Goal: Find specific page/section: Find specific page/section

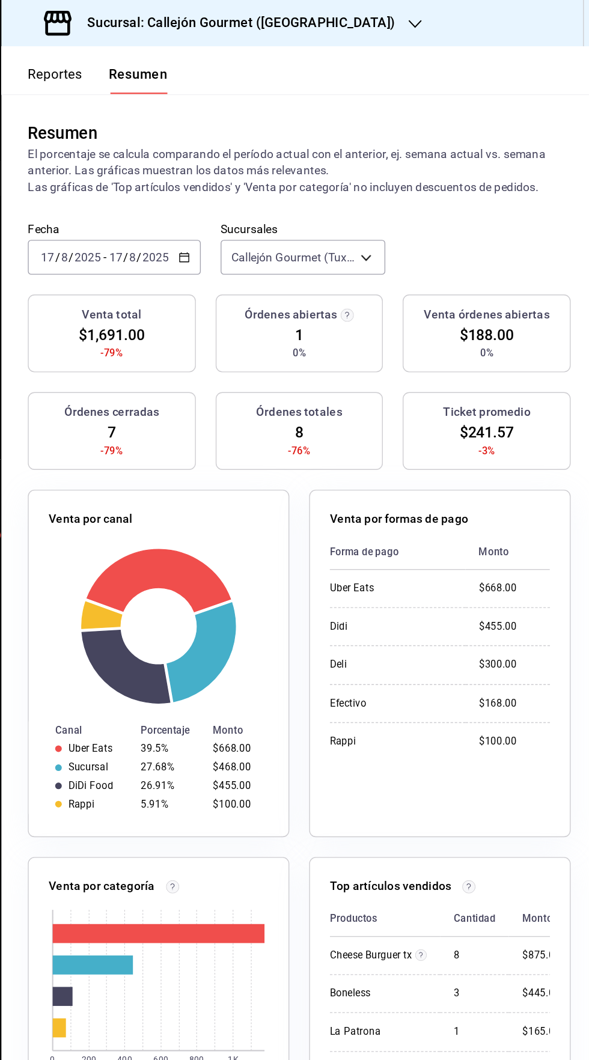
click at [204, 61] on button "Reportes" at bounding box center [195, 58] width 40 height 20
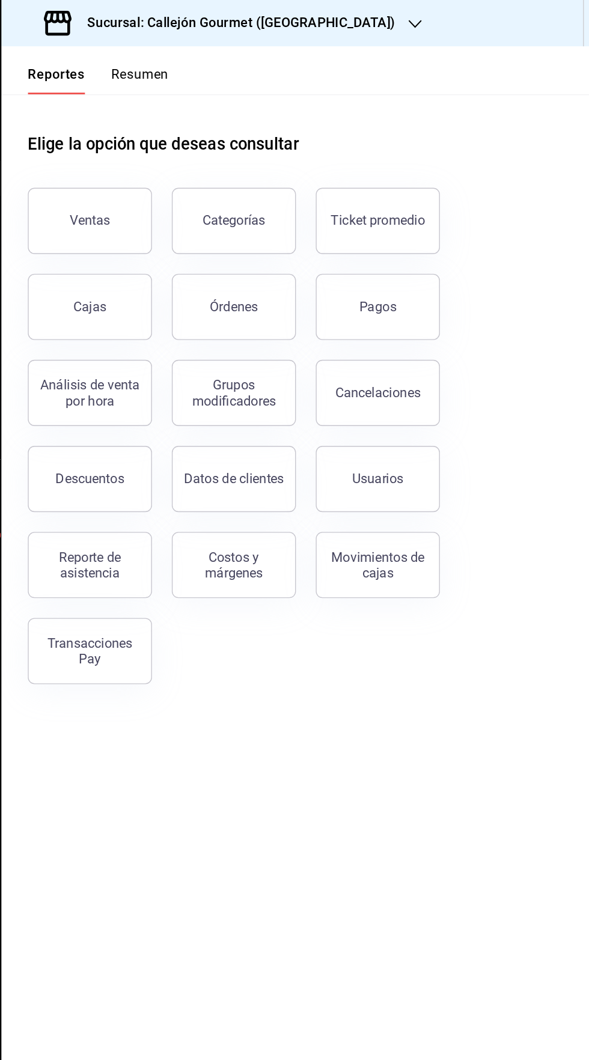
click at [266, 49] on button "Resumen" at bounding box center [256, 58] width 41 height 20
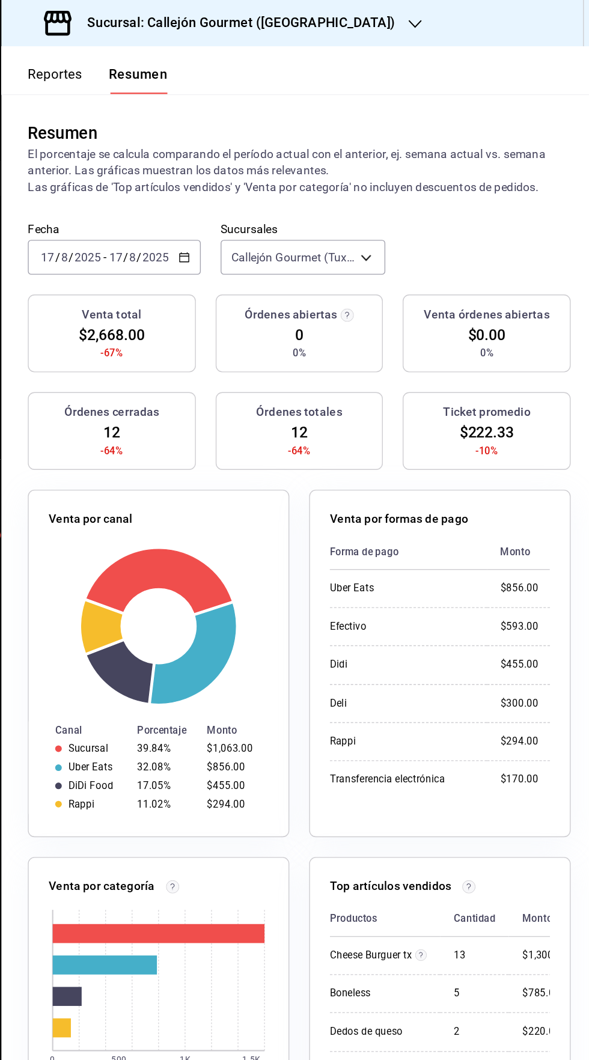
click at [199, 53] on button "Reportes" at bounding box center [195, 58] width 40 height 20
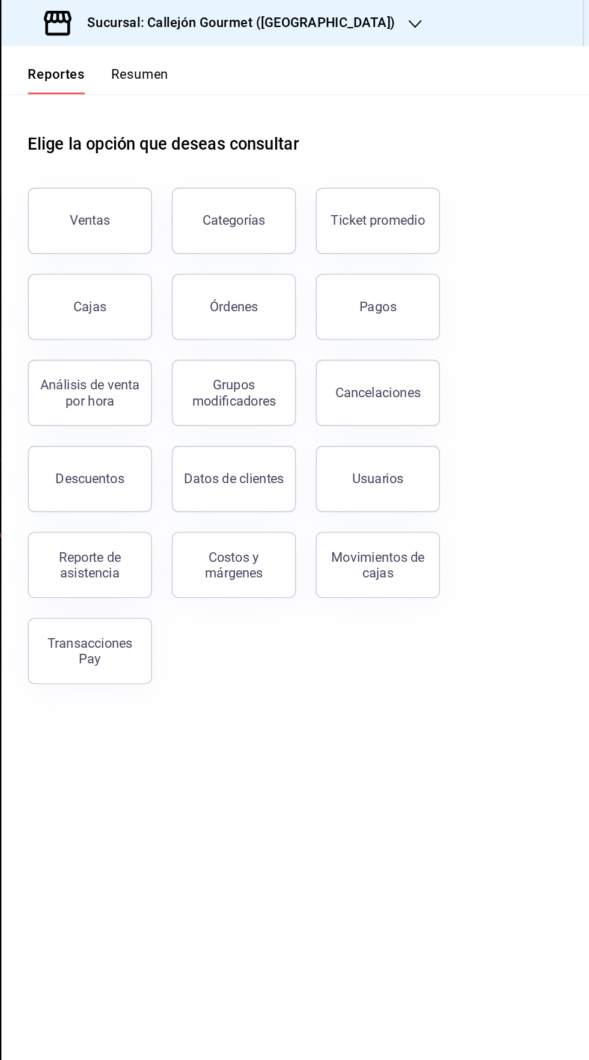
click at [269, 53] on button "Resumen" at bounding box center [256, 58] width 41 height 20
